Goal: Transaction & Acquisition: Download file/media

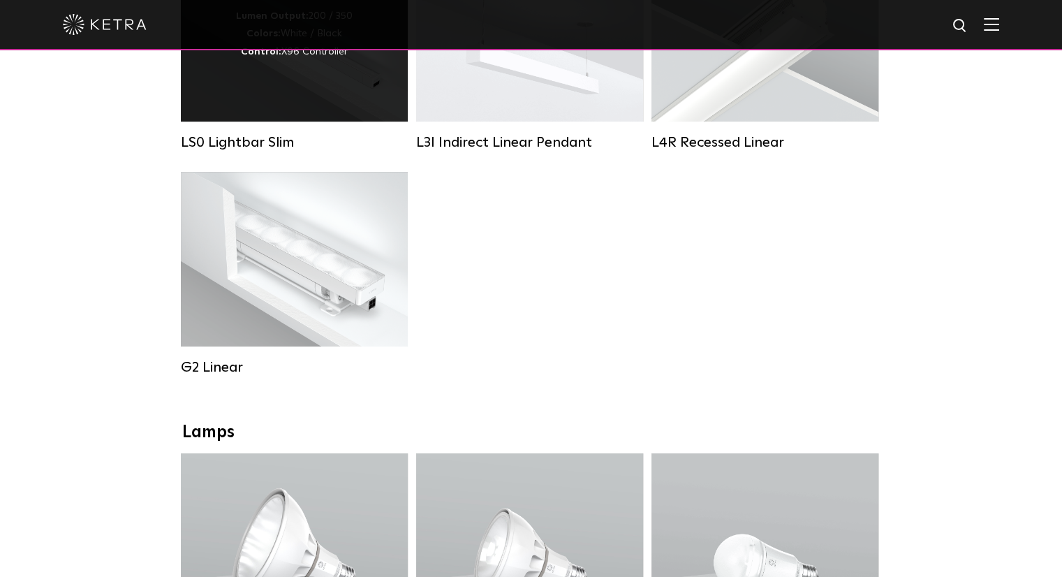
scroll to position [698, 0]
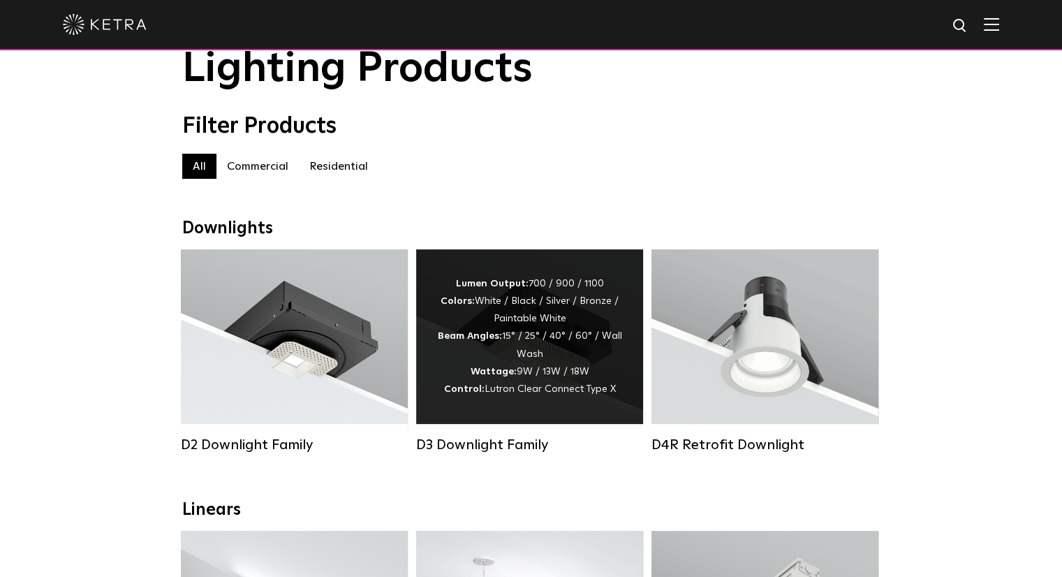
scroll to position [140, 0]
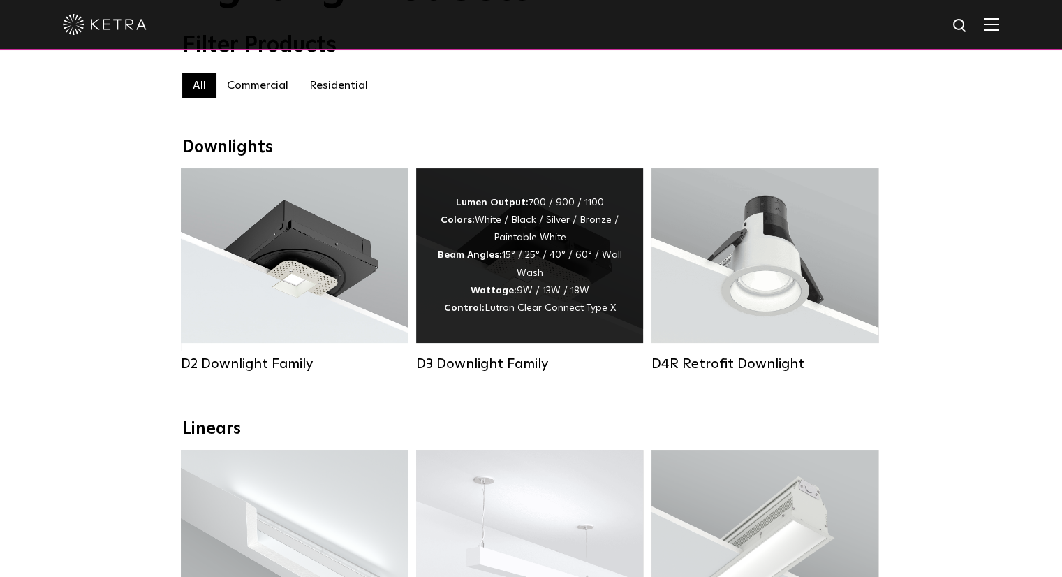
click at [503, 247] on div "Lumen Output: 700 / 900 / 1100 Colors: White / Black / Silver / Bronze / Painta…" at bounding box center [529, 255] width 185 height 123
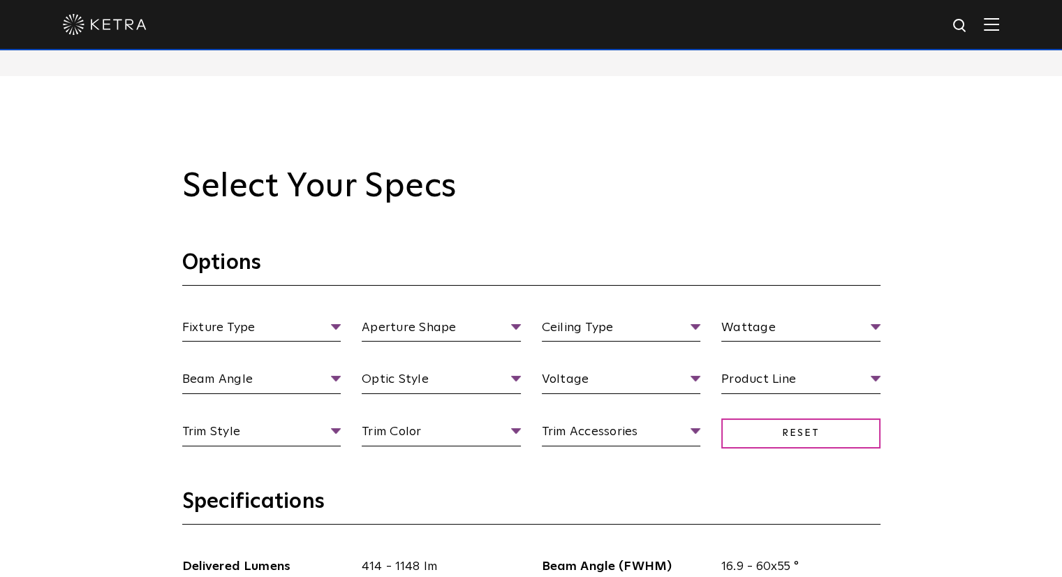
scroll to position [1327, 0]
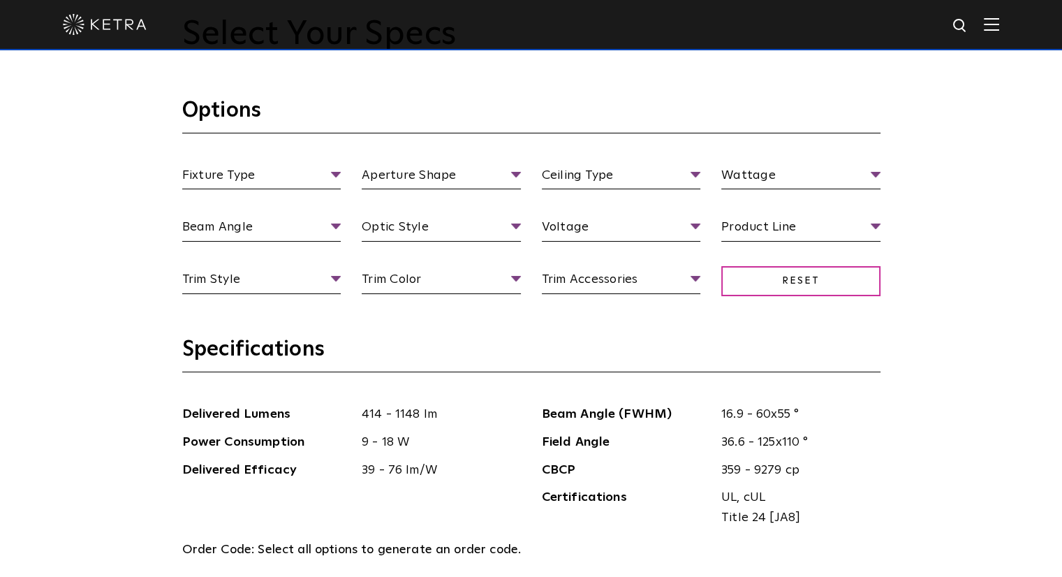
click at [316, 151] on section "Options Fixture Type Fixture Type Adjustable Fixed Wall Wash Aperture Shape Ape…" at bounding box center [531, 216] width 698 height 239
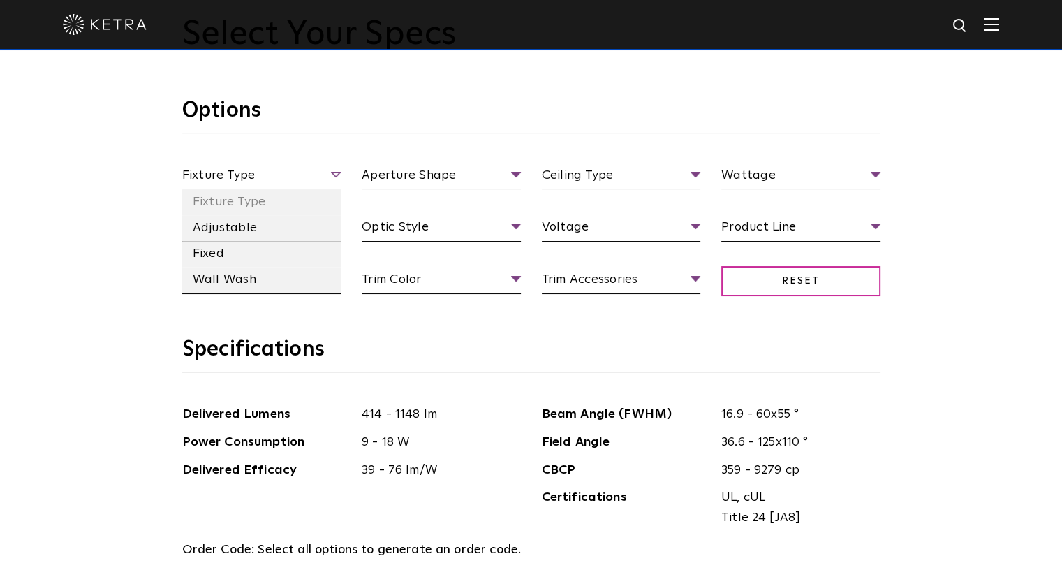
click at [309, 169] on span "Fixture Type" at bounding box center [261, 178] width 159 height 24
click at [296, 199] on li "Fixture Type" at bounding box center [261, 202] width 159 height 26
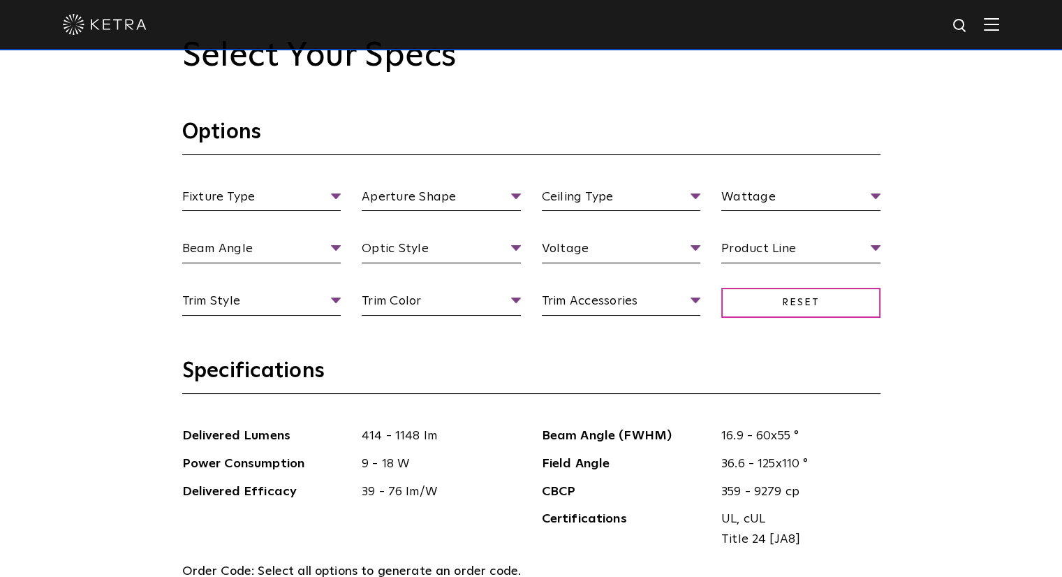
scroll to position [1187, 0]
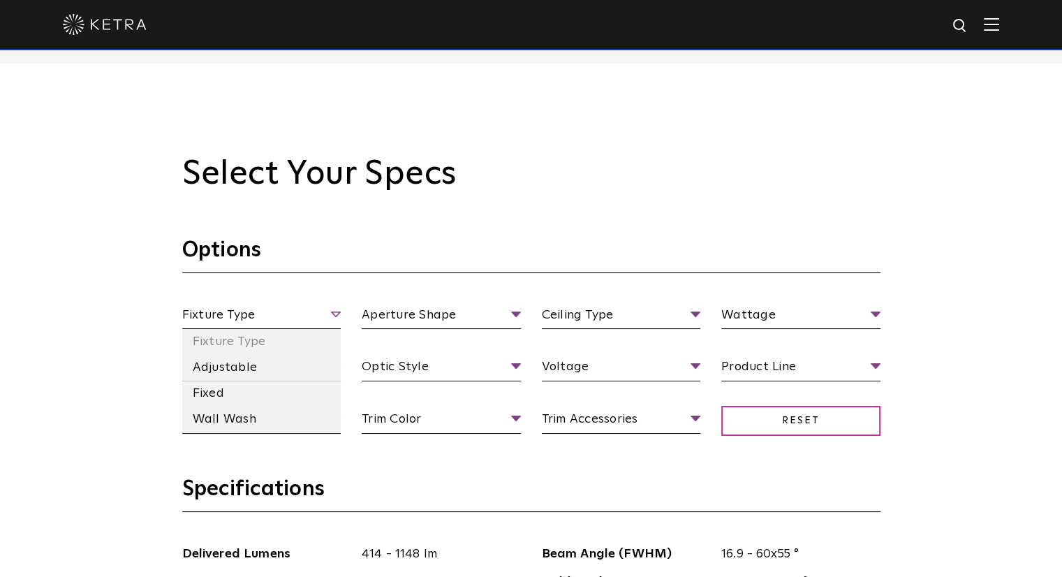
drag, startPoint x: 274, startPoint y: 307, endPoint x: 272, endPoint y: 320, distance: 13.6
click at [274, 306] on span "Fixture Type" at bounding box center [261, 317] width 159 height 24
click at [232, 392] on li "Fixed" at bounding box center [261, 394] width 159 height 26
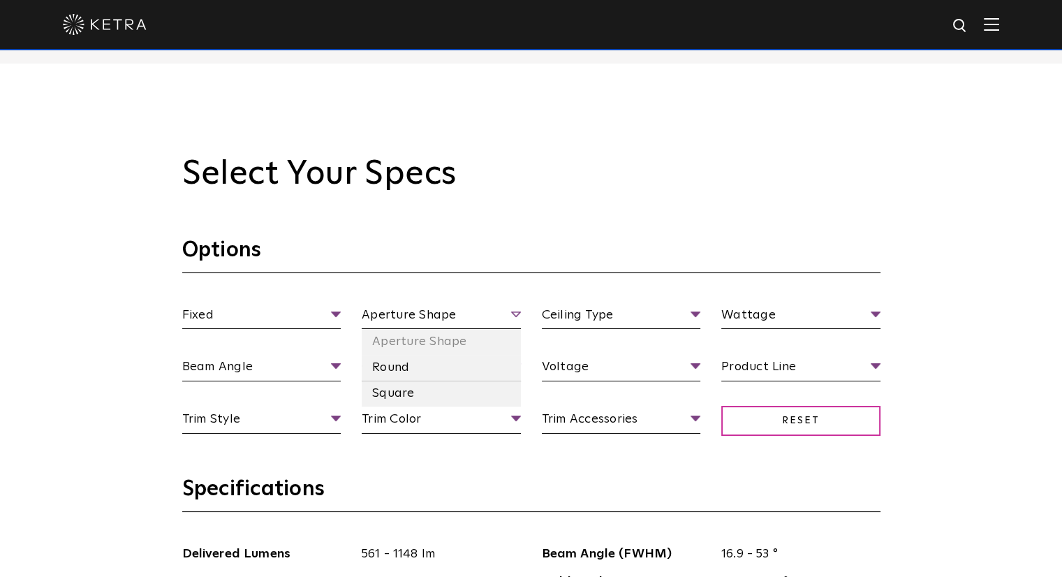
click at [437, 323] on span "Aperture Shape" at bounding box center [441, 317] width 159 height 24
click at [374, 397] on li "Square" at bounding box center [441, 394] width 159 height 26
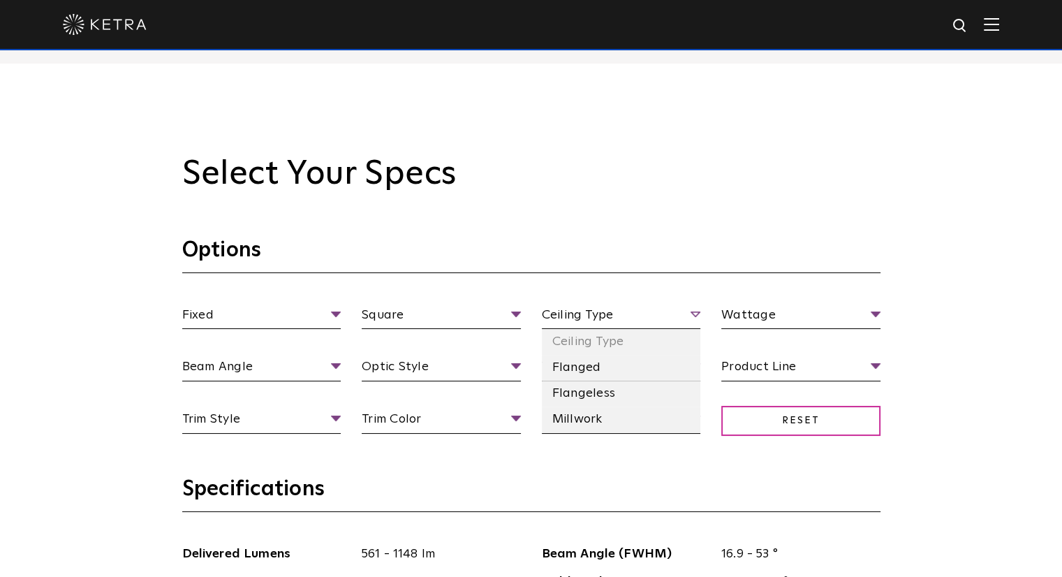
click at [631, 322] on span "Ceiling Type" at bounding box center [621, 317] width 159 height 24
click at [608, 422] on li "Millwork" at bounding box center [621, 419] width 159 height 26
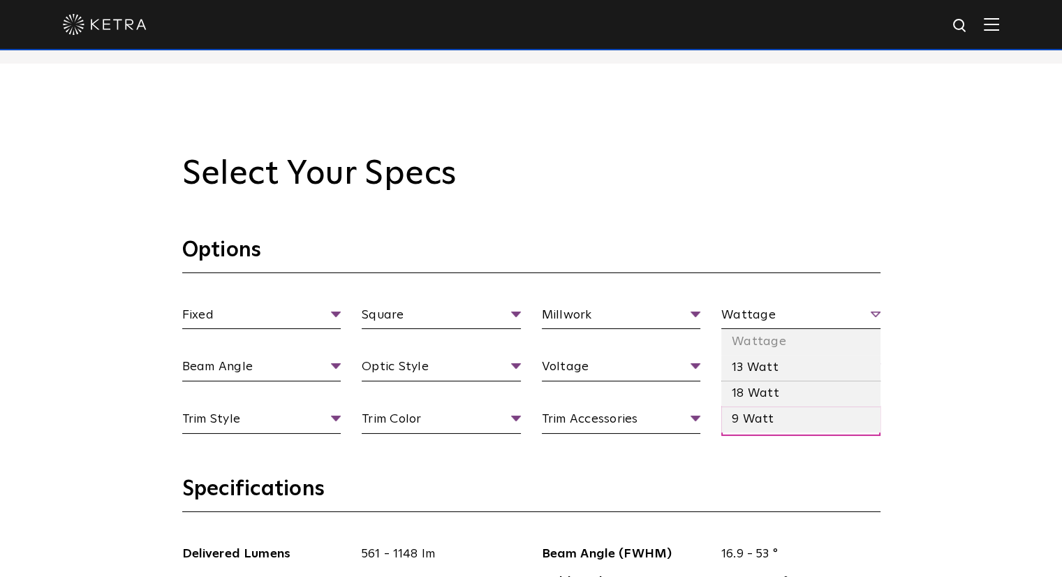
click at [763, 311] on span "Wattage" at bounding box center [800, 317] width 159 height 24
drag, startPoint x: 761, startPoint y: 388, endPoint x: 664, endPoint y: 409, distance: 99.3
click at [760, 388] on li "18 Watt" at bounding box center [800, 394] width 159 height 26
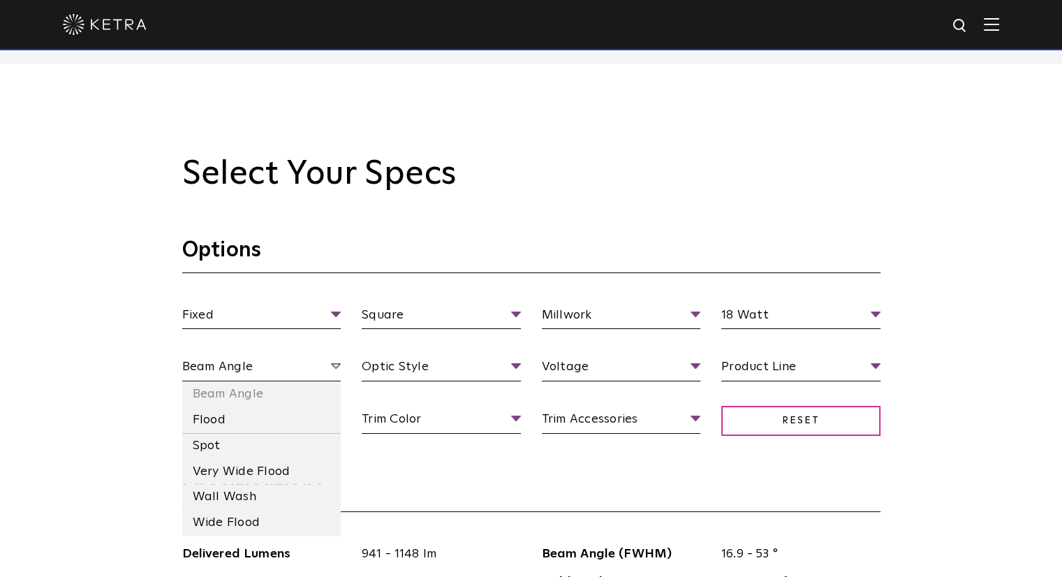
click at [277, 369] on span "Beam Angle" at bounding box center [261, 369] width 159 height 24
click at [237, 424] on li "Flood" at bounding box center [261, 420] width 159 height 26
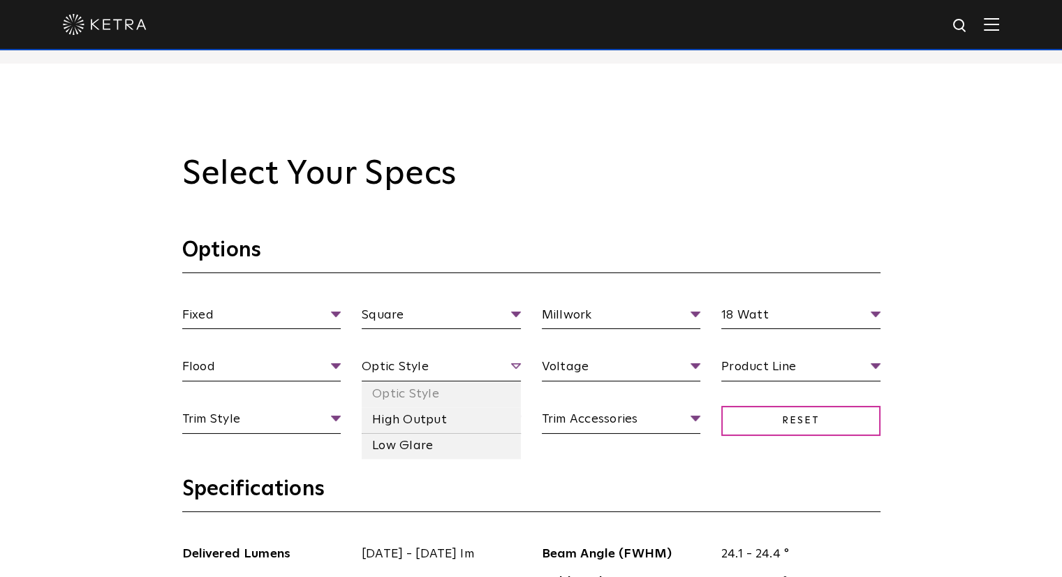
click at [422, 361] on span "Optic Style" at bounding box center [441, 369] width 159 height 24
click at [425, 438] on li "Low Glare" at bounding box center [441, 446] width 159 height 26
click at [431, 371] on span "Low Glare" at bounding box center [441, 369] width 159 height 24
click at [411, 420] on li "High Output" at bounding box center [441, 420] width 159 height 26
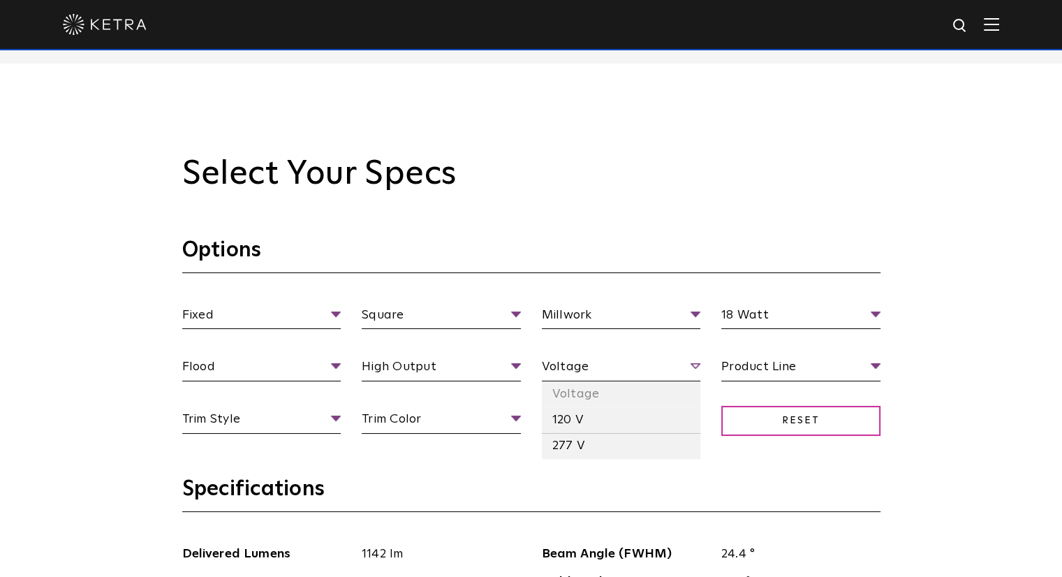
click at [598, 367] on span "Voltage" at bounding box center [621, 369] width 159 height 24
click at [583, 448] on li "277 V" at bounding box center [621, 446] width 159 height 26
click at [773, 373] on span "Product Line" at bounding box center [800, 369] width 159 height 24
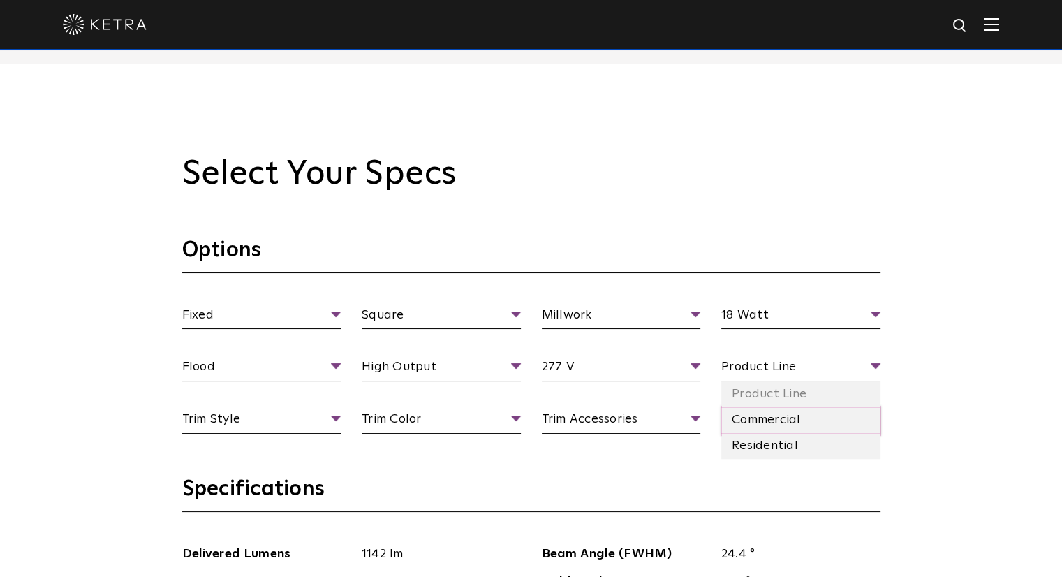
click at [770, 423] on li "Commercial" at bounding box center [800, 420] width 159 height 26
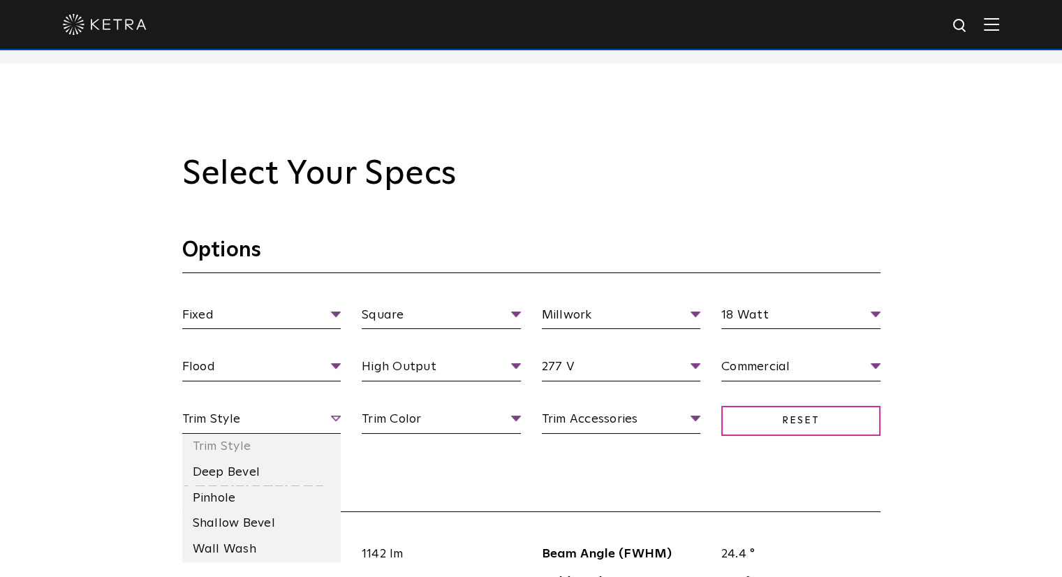
click at [264, 425] on span "Trim Style" at bounding box center [261, 421] width 159 height 24
click at [240, 466] on li "Deep Bevel" at bounding box center [261, 472] width 159 height 26
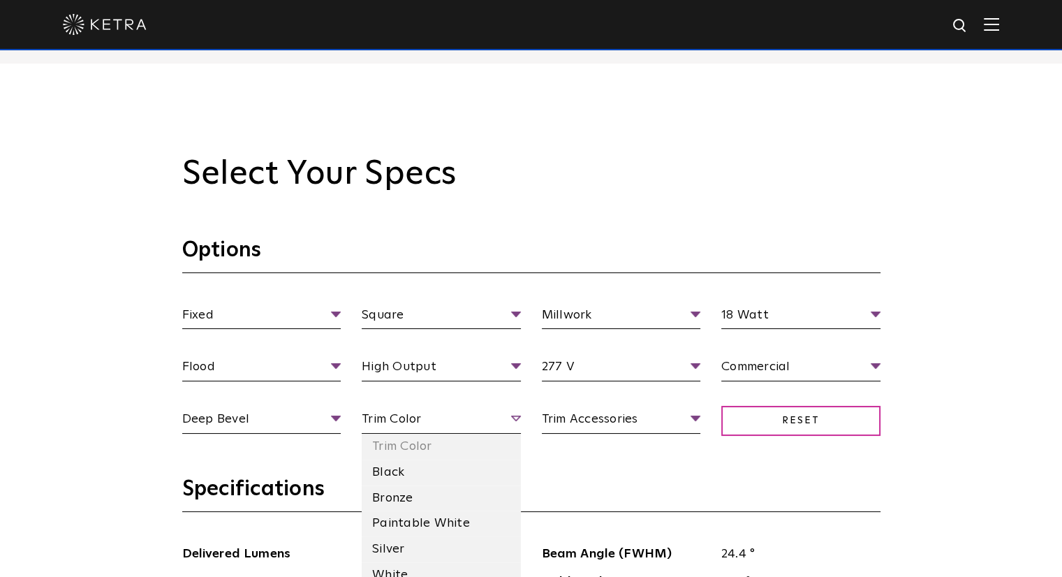
click at [430, 425] on span "Trim Color" at bounding box center [441, 421] width 159 height 24
click at [404, 469] on li "Black" at bounding box center [441, 472] width 159 height 26
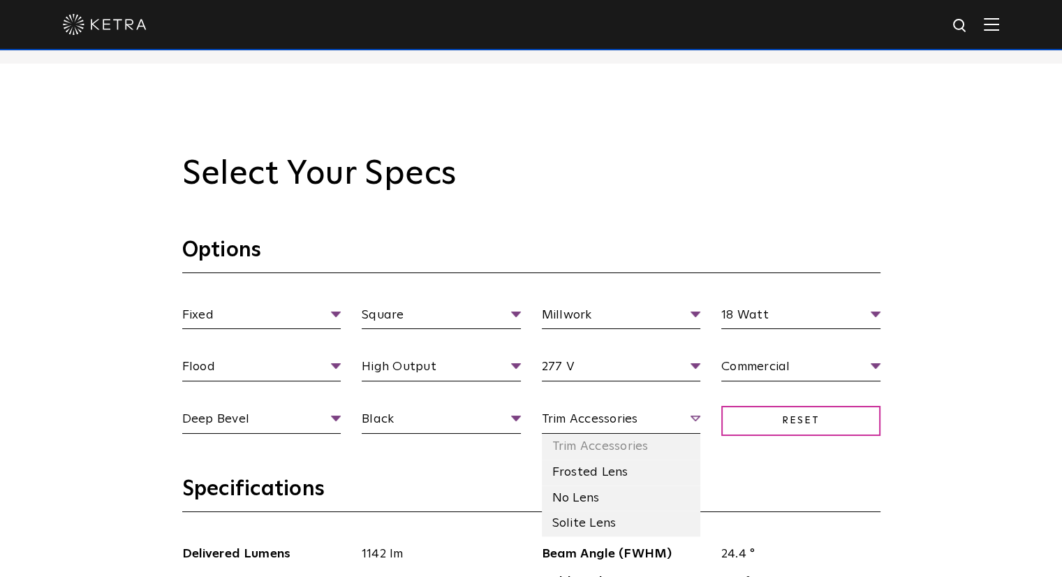
click at [581, 425] on span "Trim Accessories" at bounding box center [621, 421] width 159 height 24
click at [566, 520] on li "Solite Lens" at bounding box center [621, 523] width 159 height 26
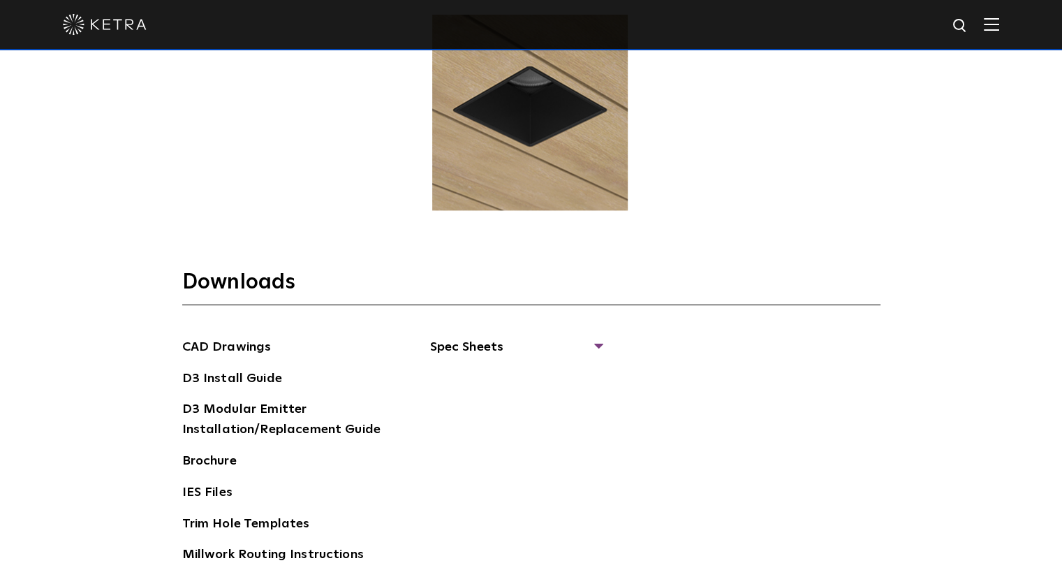
scroll to position [2235, 0]
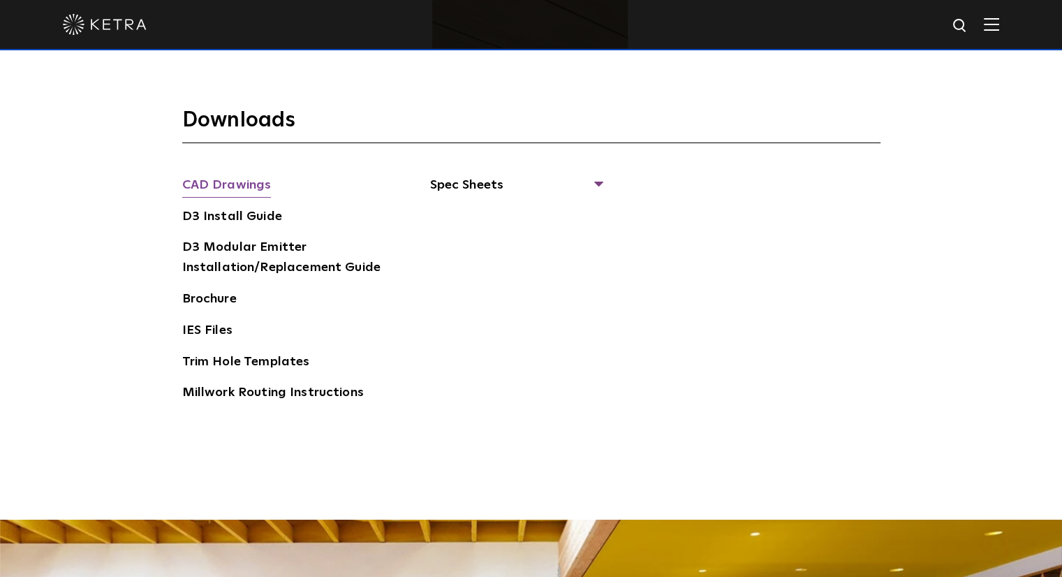
click at [260, 184] on link "CAD Drawings" at bounding box center [226, 186] width 89 height 22
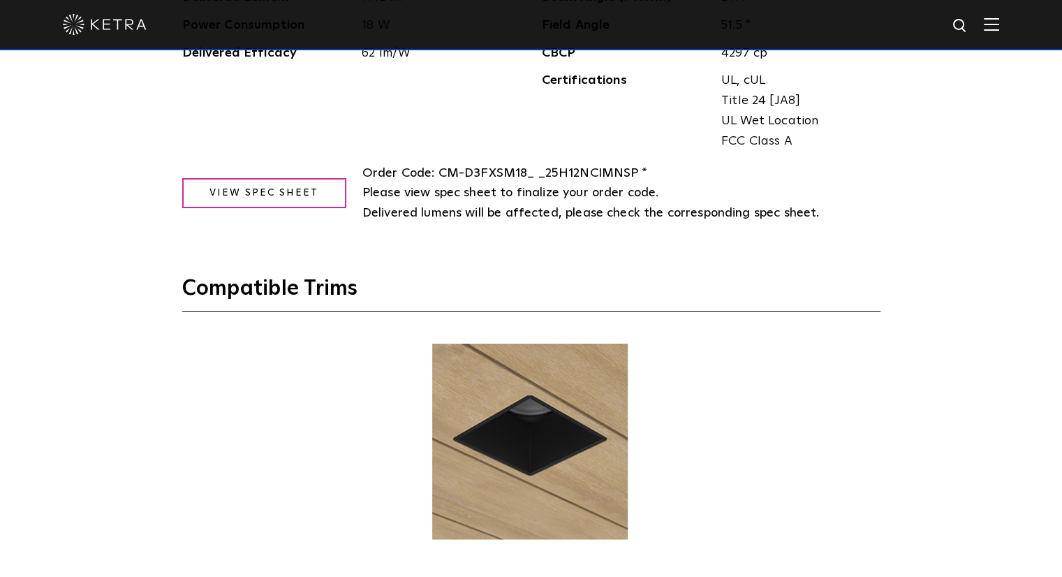
scroll to position [1746, 0]
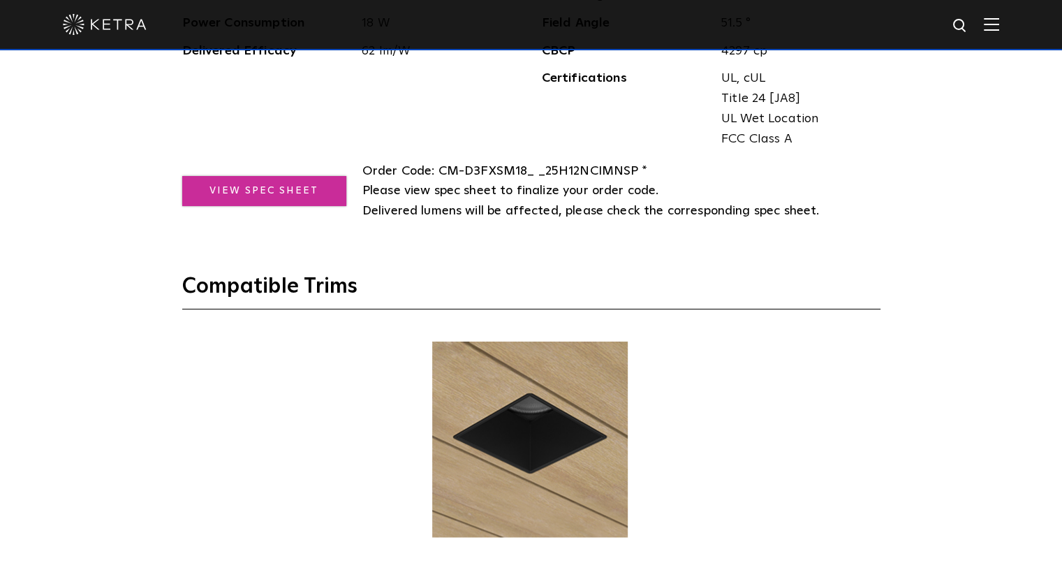
click at [304, 197] on link "View Spec Sheet" at bounding box center [264, 191] width 164 height 30
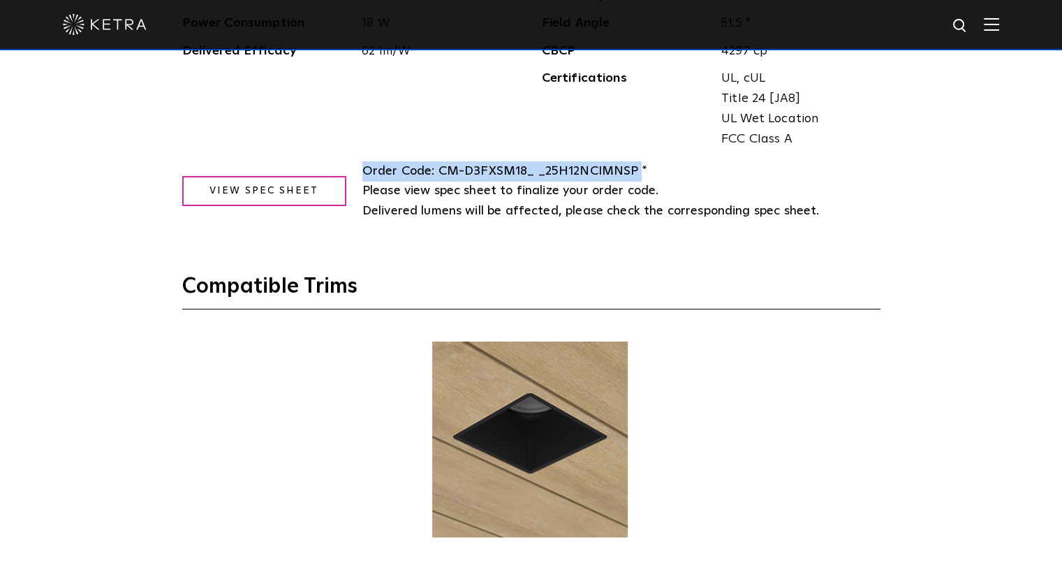
drag, startPoint x: 360, startPoint y: 174, endPoint x: 638, endPoint y: 175, distance: 277.9
click at [638, 175] on div "Order Code: CM-D3FXSM18_ _25H12NCIMNSP * Please view spec sheet to finalize you…" at bounding box center [531, 191] width 698 height 60
copy span "Order Code: CM-D3FXSM18_ _25H12NCIMNSP"
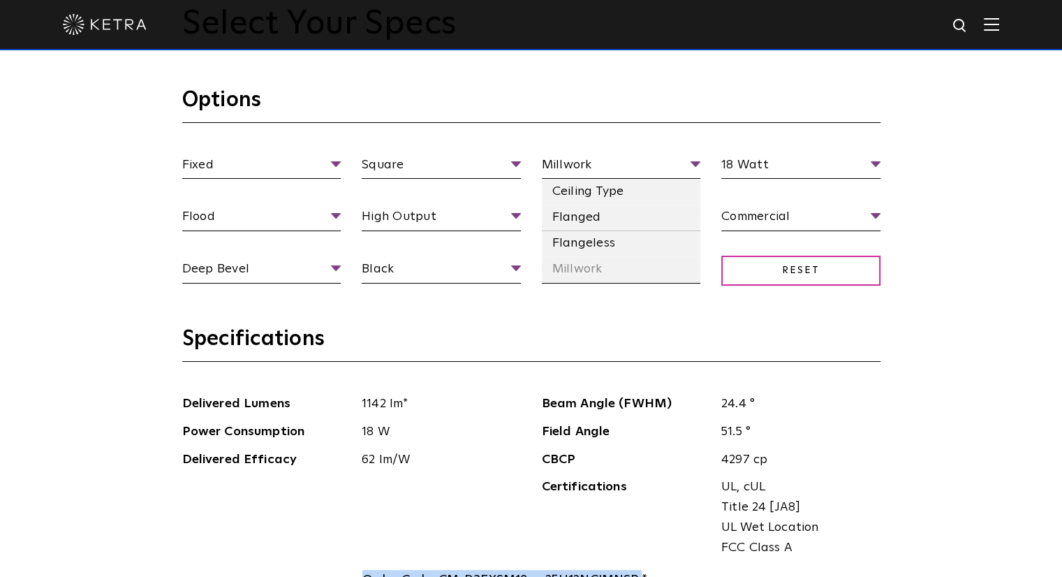
scroll to position [1397, 0]
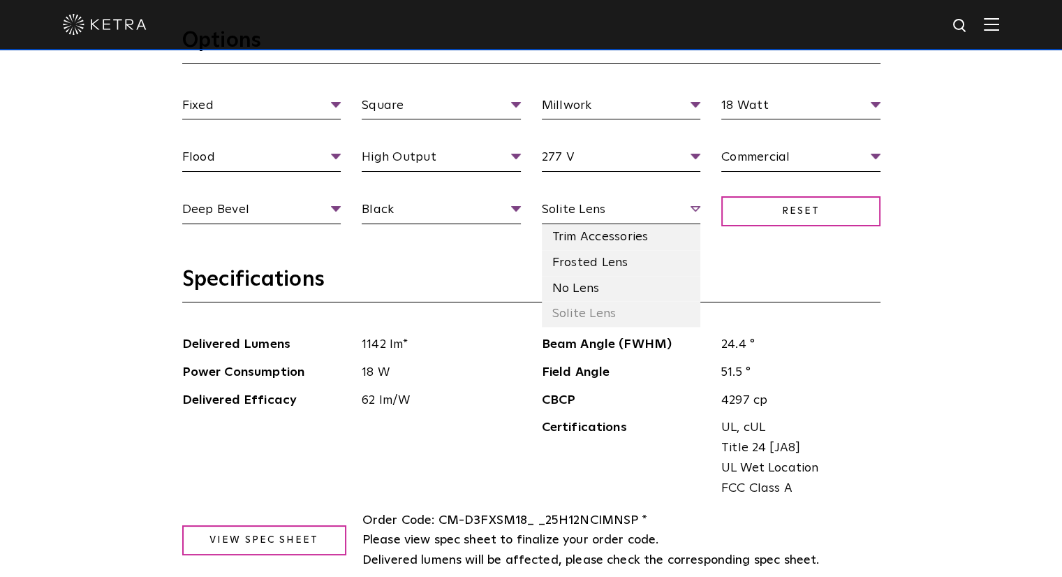
click at [619, 211] on span "Solite Lens" at bounding box center [621, 212] width 159 height 24
click at [582, 289] on li "No Lens" at bounding box center [621, 289] width 159 height 26
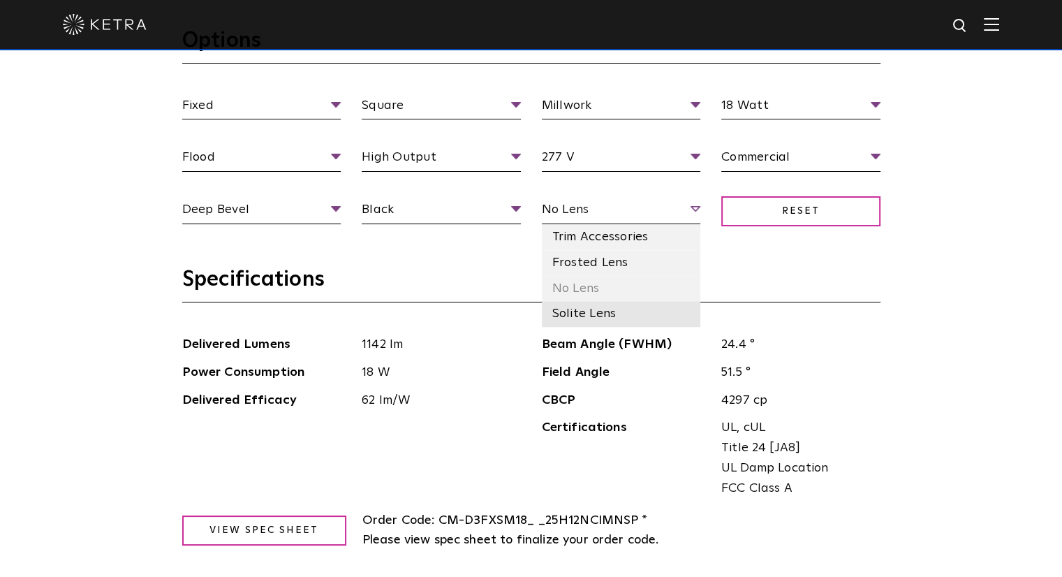
click at [575, 316] on li "Solite Lens" at bounding box center [621, 314] width 159 height 26
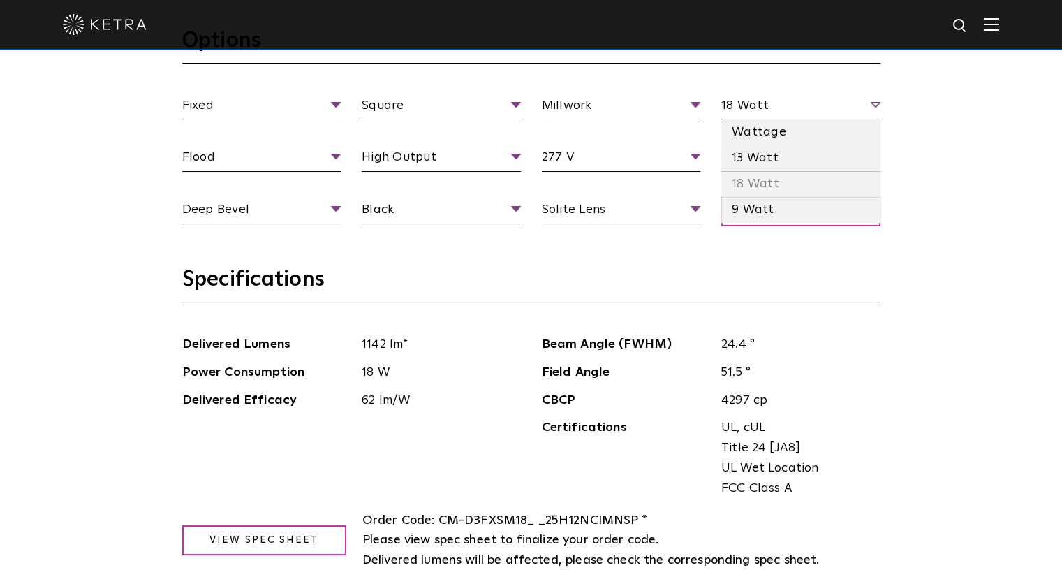
click at [772, 112] on span "18 Watt" at bounding box center [800, 108] width 159 height 24
click at [772, 108] on span "18 Watt" at bounding box center [800, 108] width 159 height 24
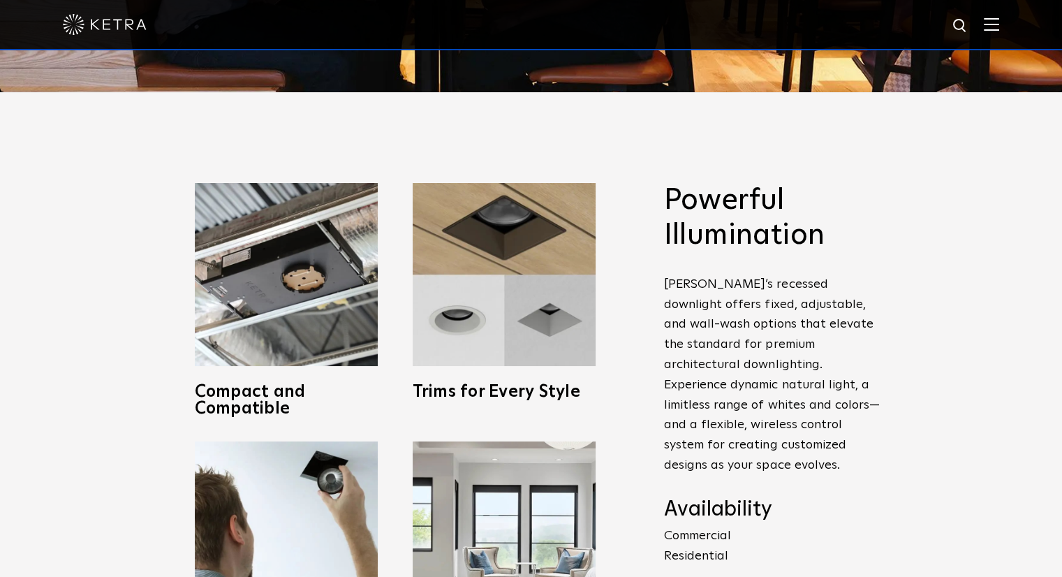
scroll to position [140, 0]
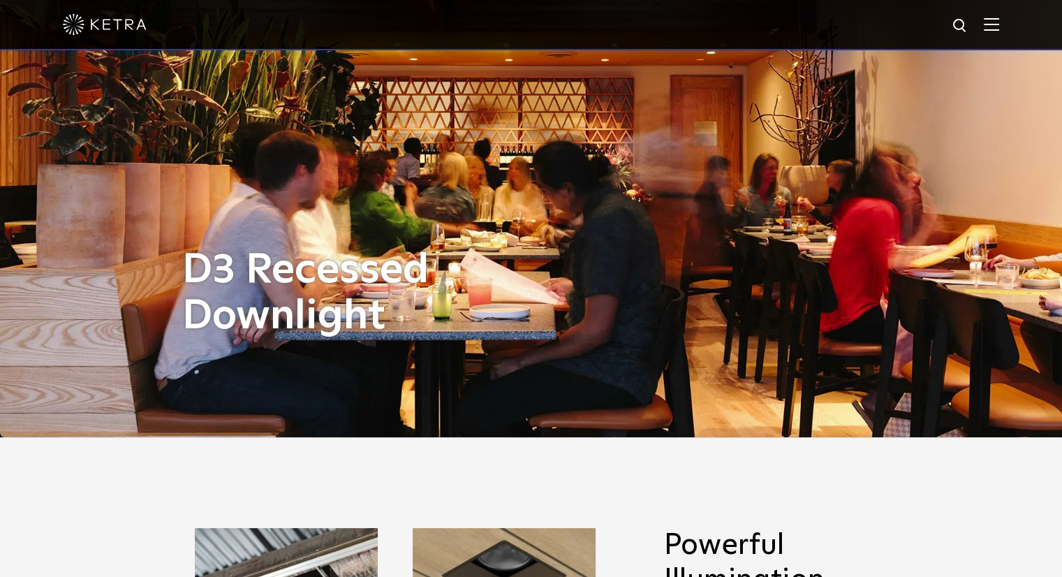
click at [969, 29] on img at bounding box center [960, 25] width 17 height 17
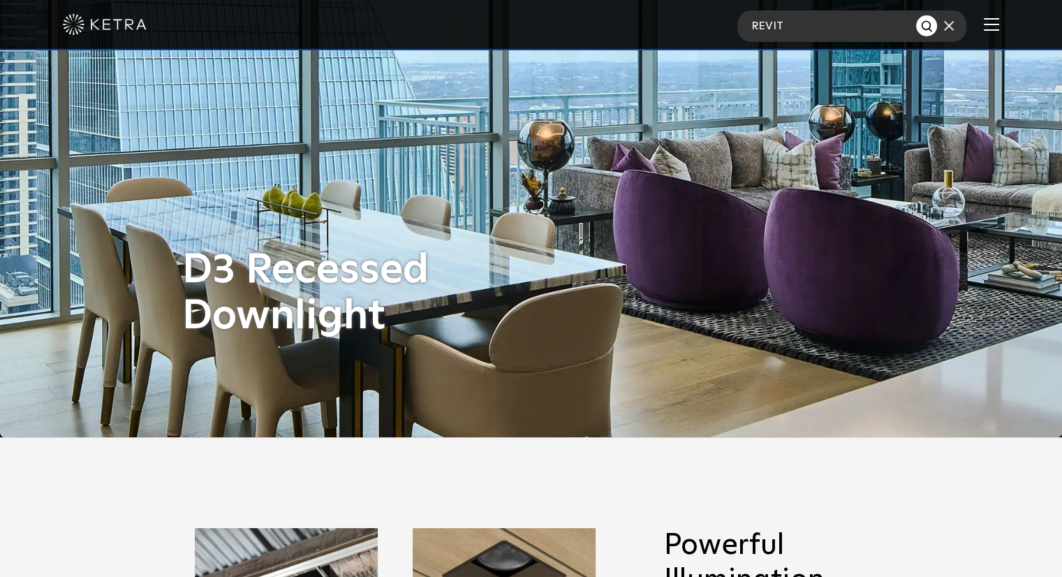
type input "REVIT"
click at [916, 15] on button "Search" at bounding box center [926, 25] width 21 height 21
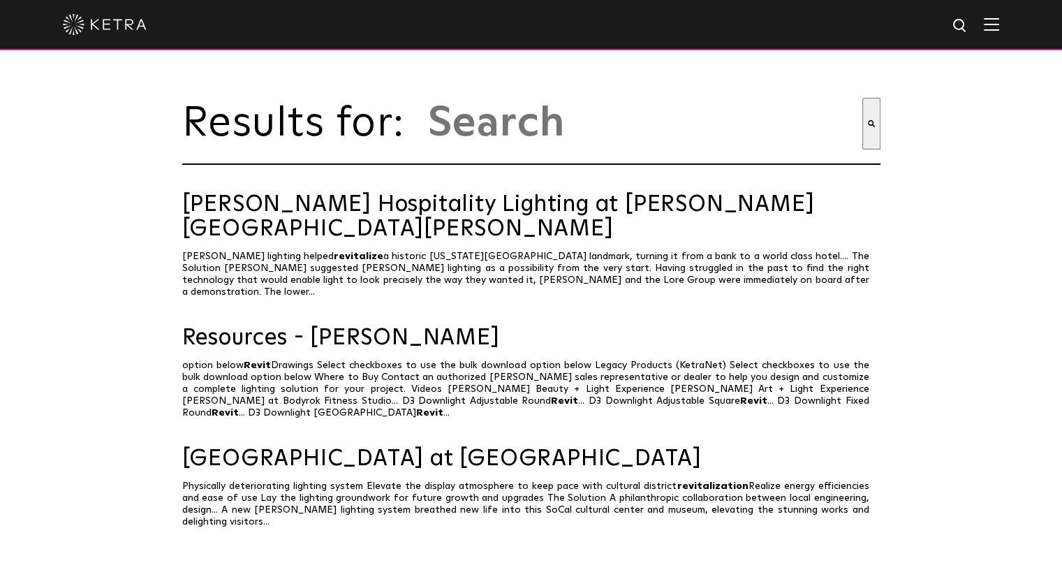
type input "revit"
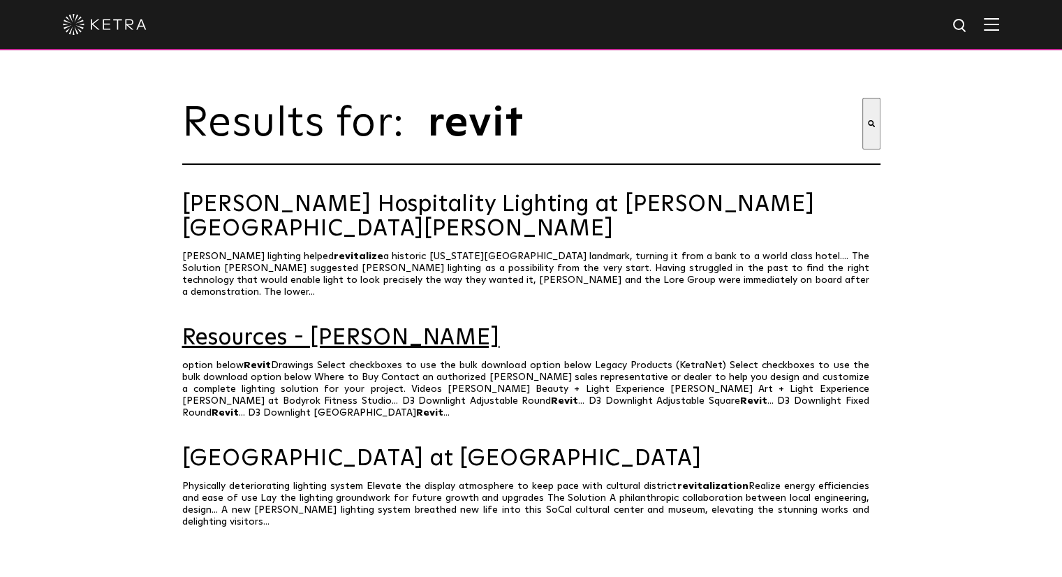
click at [330, 326] on link "Resources - [PERSON_NAME]" at bounding box center [531, 338] width 698 height 24
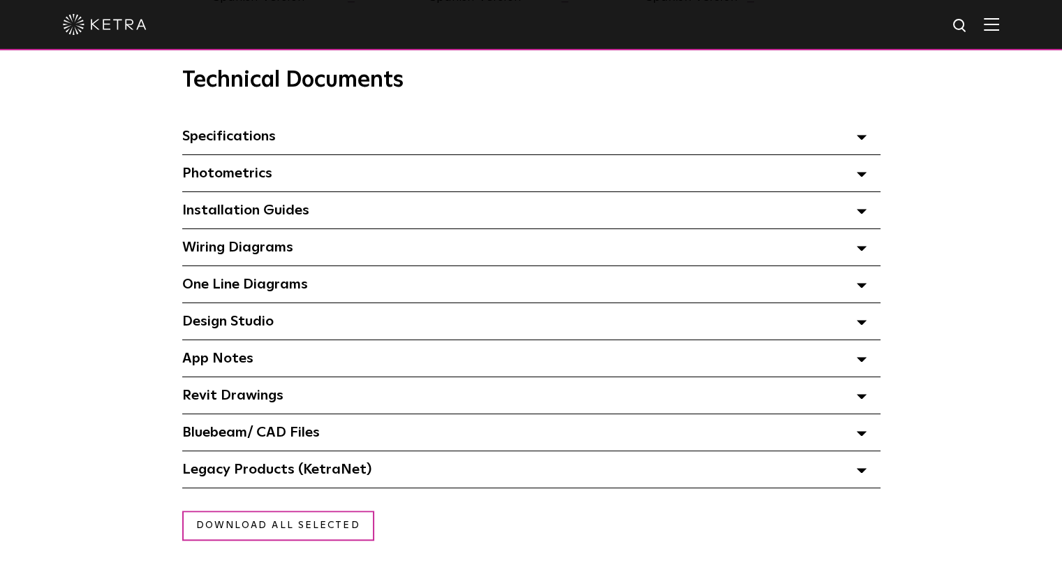
scroll to position [978, 0]
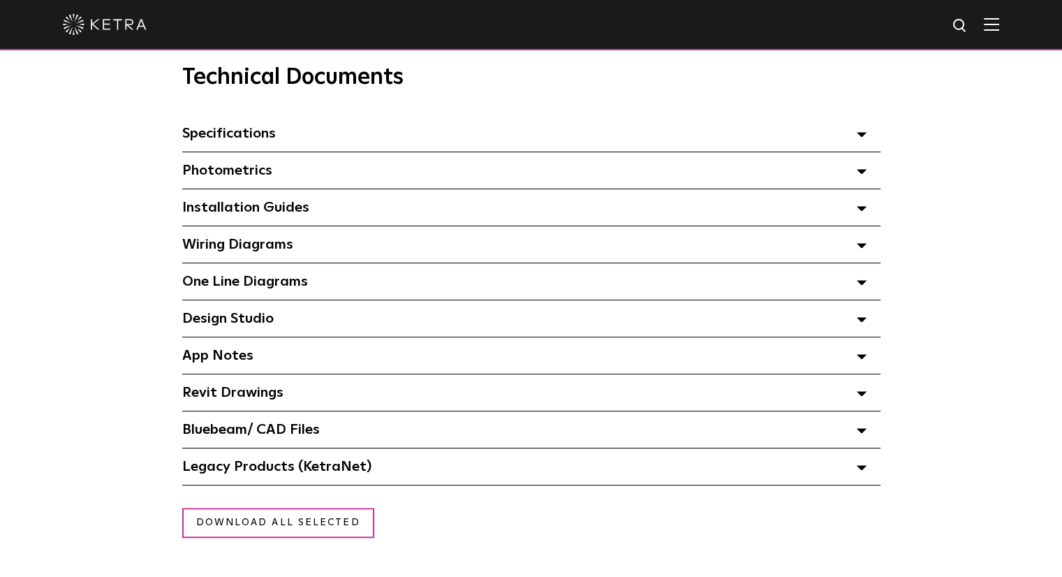
click at [244, 390] on span "Revit Drawings Select checkboxes to use the bulk download option below" at bounding box center [232, 392] width 101 height 14
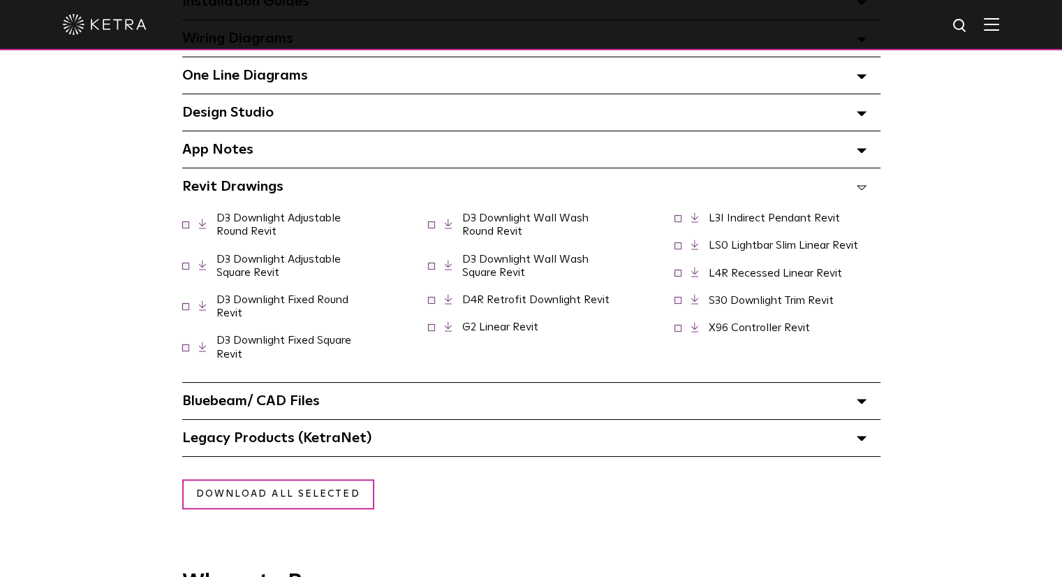
scroll to position [1187, 0]
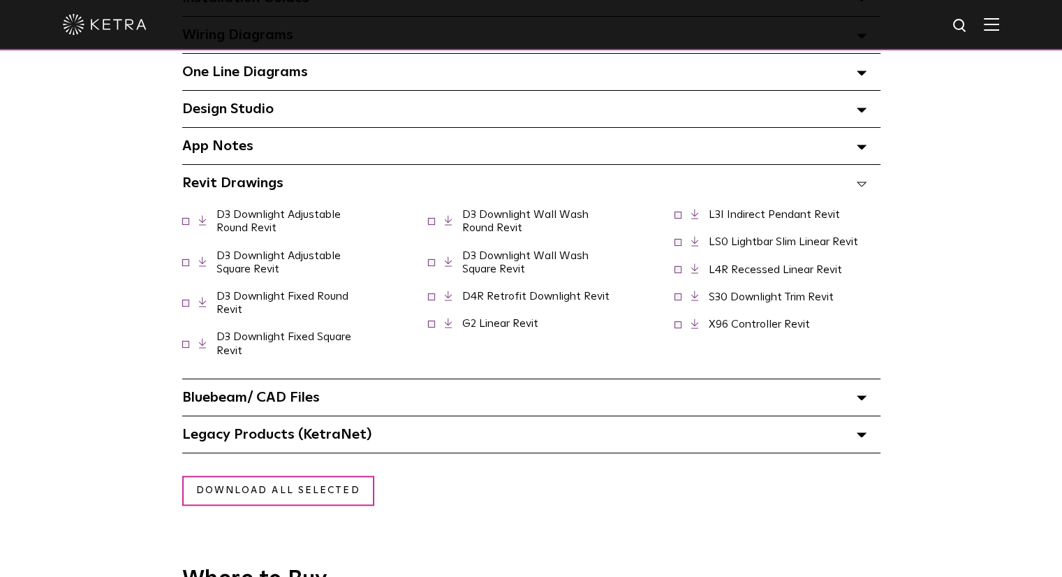
click at [184, 264] on span at bounding box center [185, 261] width 7 height 7
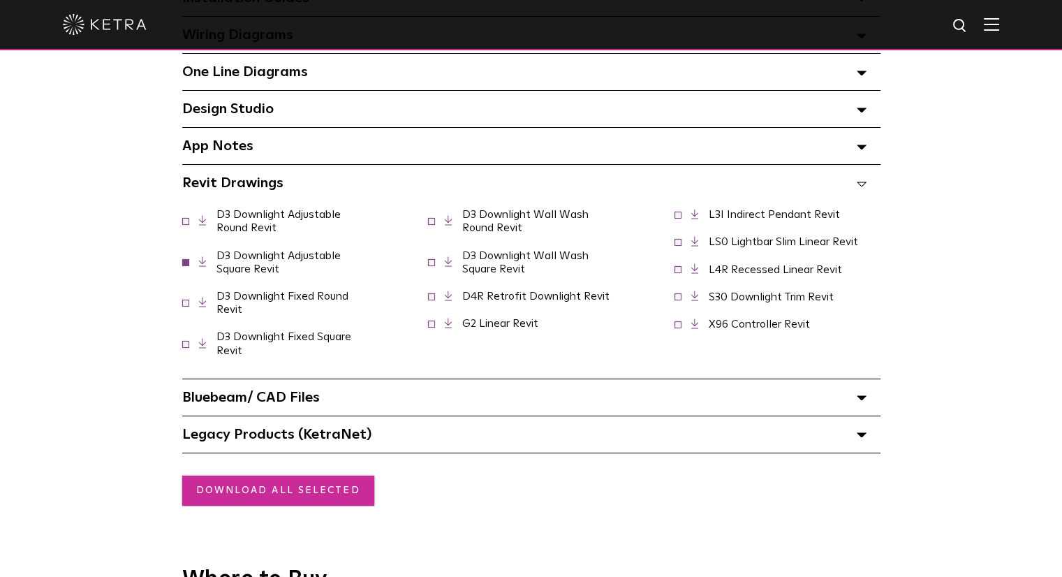
click at [224, 484] on link "Download all selected" at bounding box center [278, 491] width 192 height 30
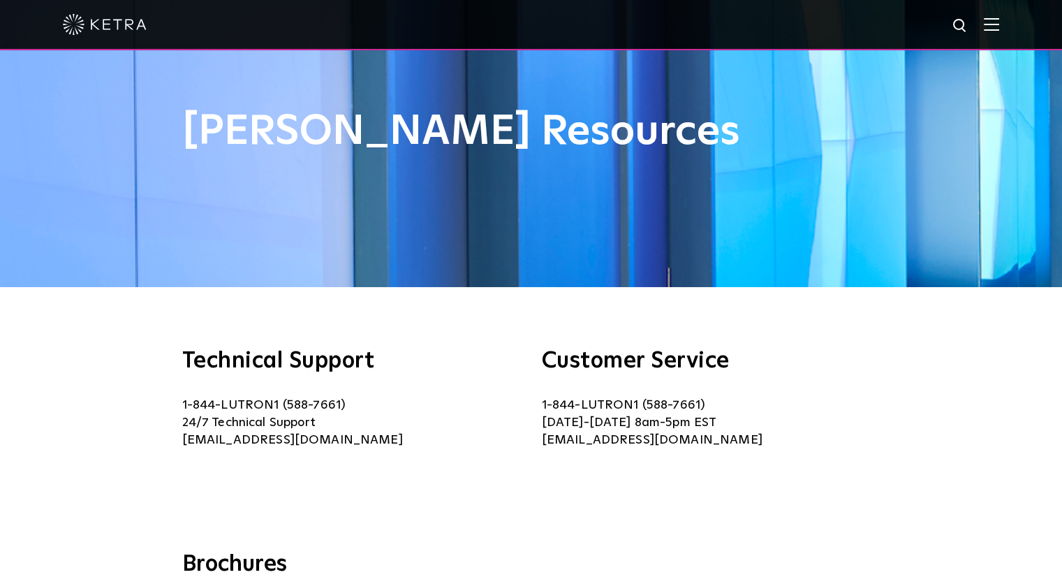
scroll to position [0, 0]
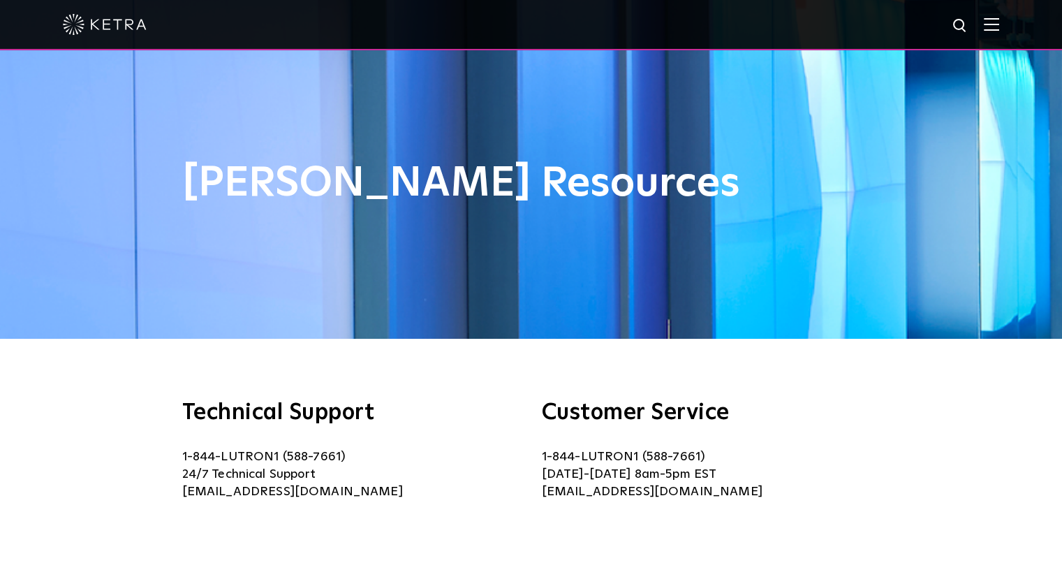
click at [99, 24] on img at bounding box center [105, 24] width 84 height 21
